Goal: Information Seeking & Learning: Learn about a topic

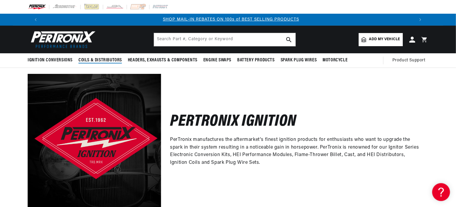
scroll to position [0, 389]
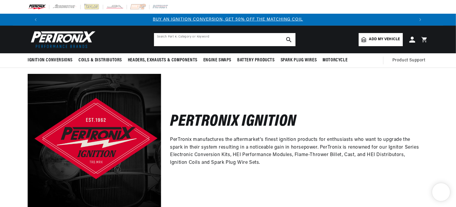
click at [183, 44] on input "text" at bounding box center [225, 39] width 142 height 13
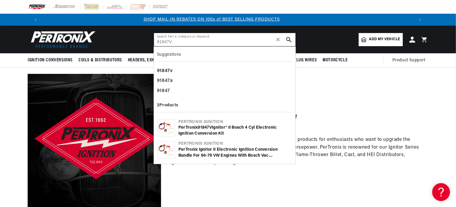
type input "91847V"
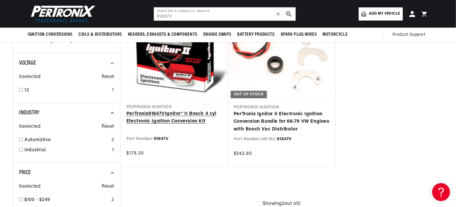
click at [151, 125] on link "PerTronix 91847V Ignitor® II Bosch 4 cyl Electronic Ignition Conversion Kit" at bounding box center [173, 117] width 95 height 15
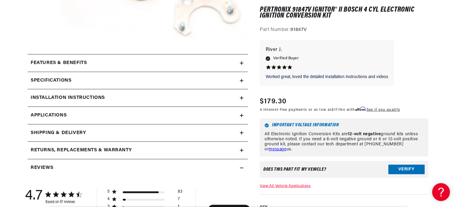
scroll to position [0, 389]
click at [242, 117] on icon at bounding box center [242, 116] width 4 height 4
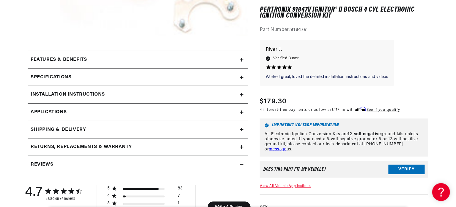
click at [242, 79] on icon at bounding box center [242, 78] width 4 height 4
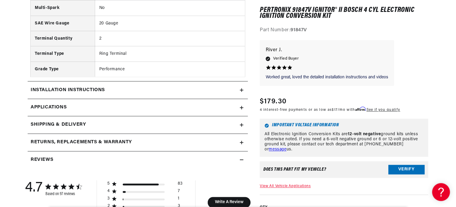
click at [241, 92] on icon at bounding box center [242, 90] width 4 height 4
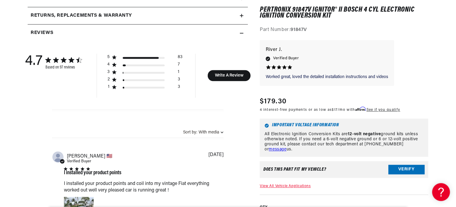
scroll to position [658, 0]
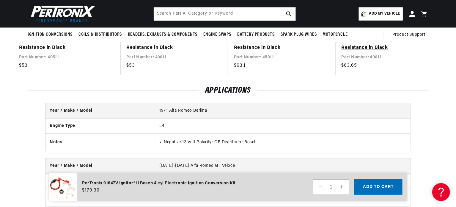
scroll to position [1417, 0]
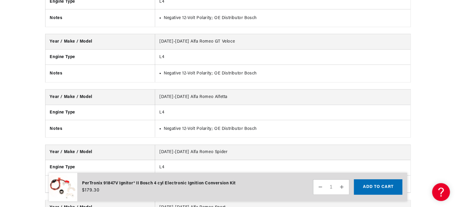
scroll to position [0, 389]
